Goal: Task Accomplishment & Management: Manage account settings

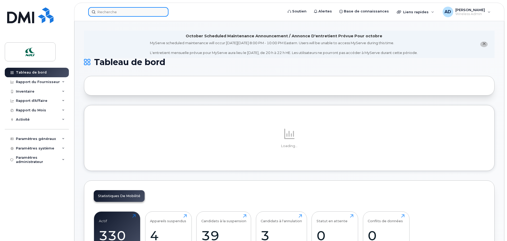
click at [116, 12] on input at bounding box center [128, 12] width 80 height 10
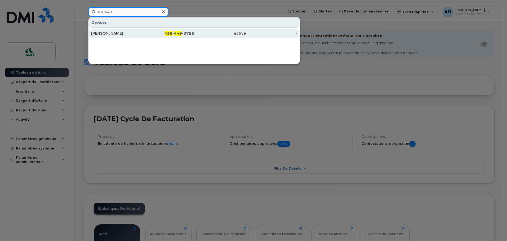
type input "438449"
click at [180, 35] on span "449" at bounding box center [178, 33] width 8 height 5
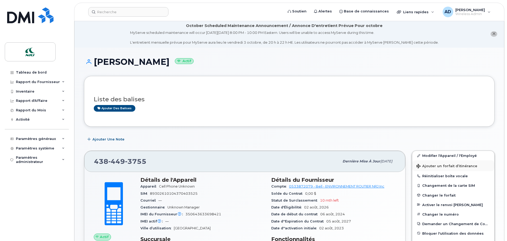
scroll to position [0, 0]
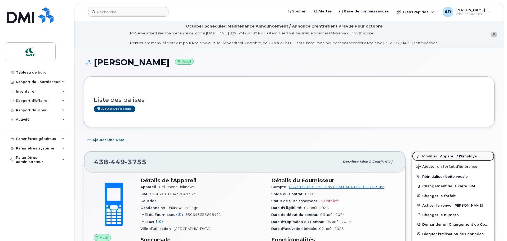
click at [442, 155] on link "Modifier l'Appareil / l'Employé" at bounding box center [453, 157] width 82 height 10
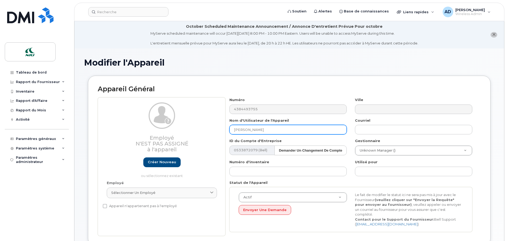
click at [273, 127] on input "[PERSON_NAME]" at bounding box center [288, 130] width 117 height 10
type input "Libre Voix & Data"
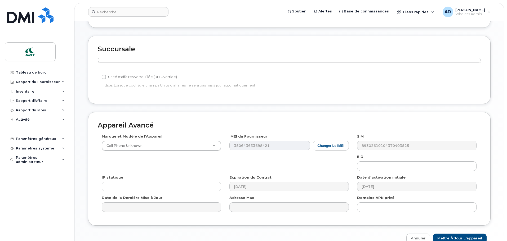
scroll to position [242, 0]
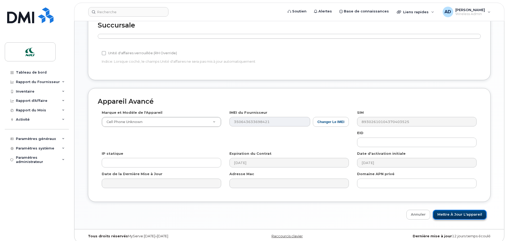
click at [464, 210] on input "Mettre à jour l'appareil" at bounding box center [460, 215] width 54 height 10
type input "Sauvegarde..."
